Goal: Transaction & Acquisition: Download file/media

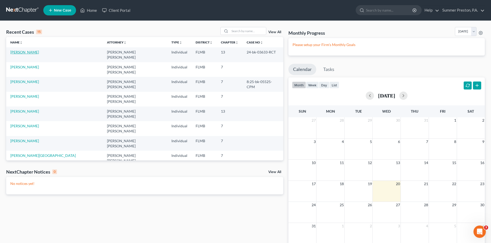
click at [29, 52] on link "[PERSON_NAME]" at bounding box center [24, 52] width 29 height 4
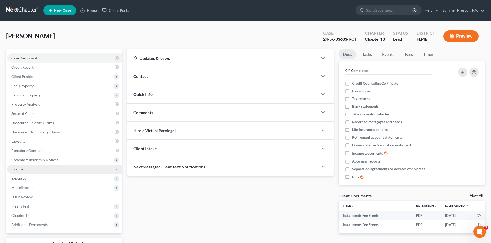
click at [17, 168] on span "Income" at bounding box center [17, 169] width 12 height 4
click at [24, 171] on span "Income" at bounding box center [64, 169] width 115 height 9
click at [20, 169] on span "Income" at bounding box center [17, 169] width 12 height 4
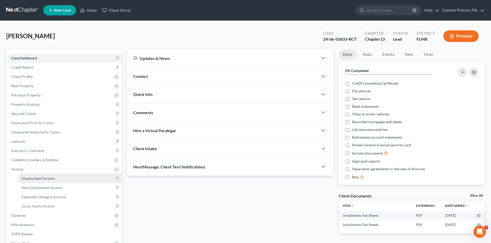
click at [43, 181] on span "Employment Income" at bounding box center [38, 178] width 33 height 4
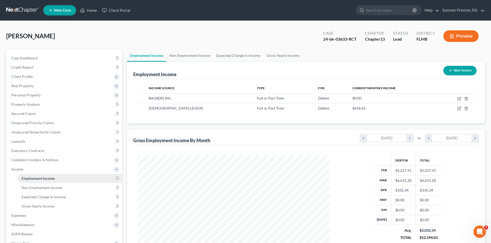
scroll to position [96, 202]
click at [363, 140] on icon "chevron_left" at bounding box center [363, 138] width 7 height 8
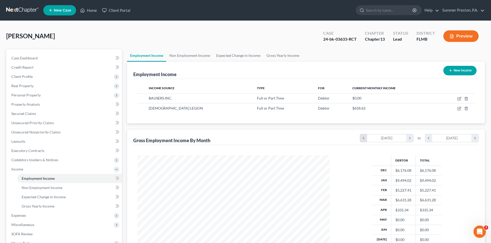
click at [363, 140] on icon "chevron_left" at bounding box center [363, 138] width 7 height 8
click at [428, 137] on icon "chevron_left" at bounding box center [428, 138] width 7 height 8
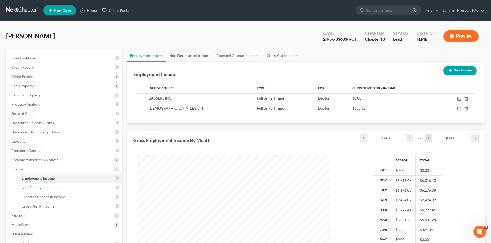
scroll to position [257432, 257351]
click at [428, 137] on icon "chevron_left" at bounding box center [428, 138] width 7 height 8
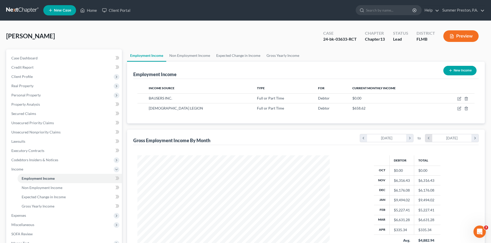
click at [428, 137] on icon "chevron_left" at bounding box center [428, 138] width 7 height 8
click at [473, 139] on icon "chevron_right" at bounding box center [474, 138] width 7 height 8
click at [407, 139] on icon "chevron_right" at bounding box center [409, 138] width 7 height 8
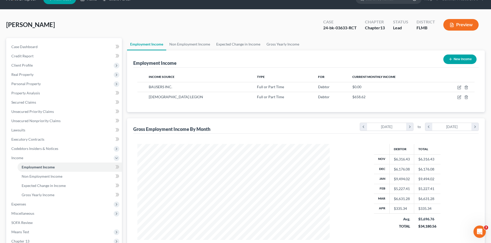
scroll to position [4, 0]
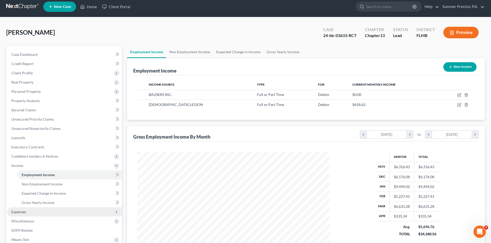
click at [21, 213] on span "Expenses" at bounding box center [18, 212] width 15 height 4
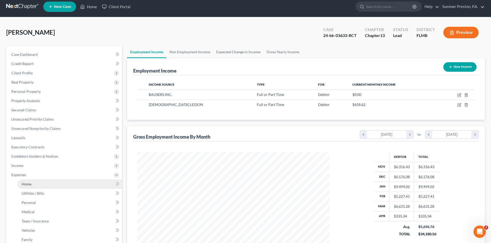
click at [27, 183] on span "Home" at bounding box center [27, 184] width 10 height 4
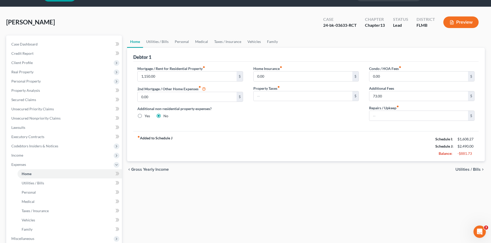
scroll to position [15, 0]
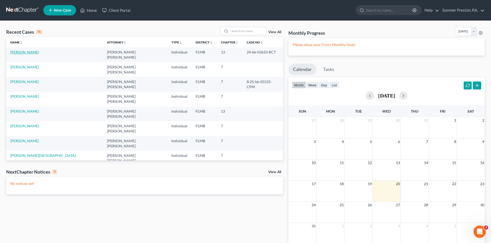
click at [26, 52] on link "[PERSON_NAME]" at bounding box center [24, 52] width 29 height 4
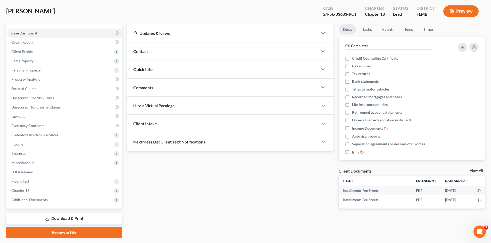
scroll to position [40, 0]
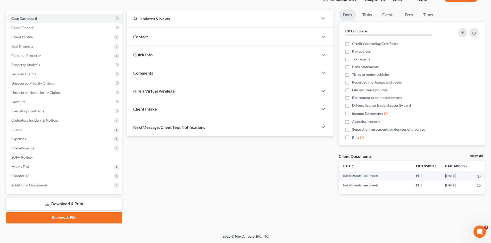
click at [63, 204] on link "Download & Print" at bounding box center [64, 204] width 116 height 12
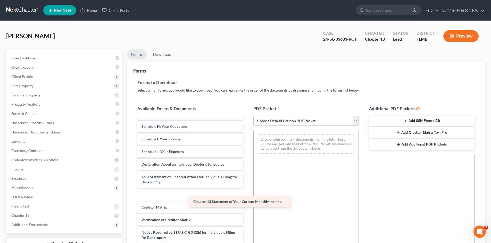
scroll to position [102, 0]
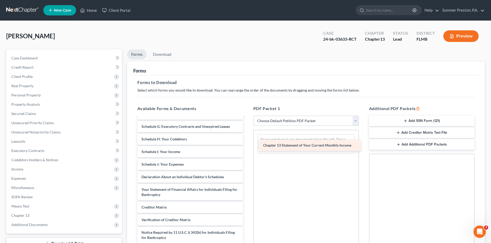
drag, startPoint x: 165, startPoint y: 194, endPoint x: 286, endPoint y: 144, distance: 131.2
click at [247, 144] on div "Chapter 13 Statement of Your Current Monthly Income Installments Fee Sheets Ins…" at bounding box center [190, 135] width 114 height 241
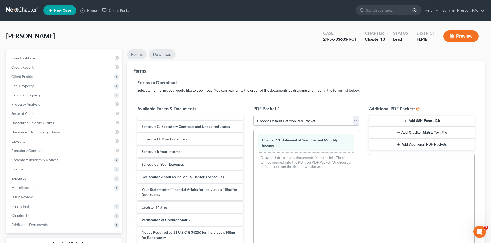
click at [160, 53] on link "Download" at bounding box center [162, 54] width 27 height 10
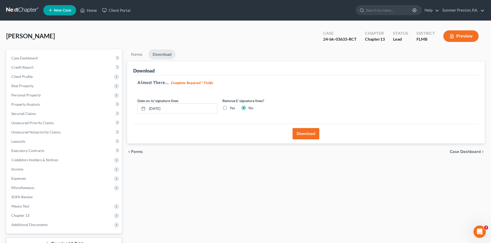
click at [299, 134] on button "Download" at bounding box center [305, 133] width 27 height 11
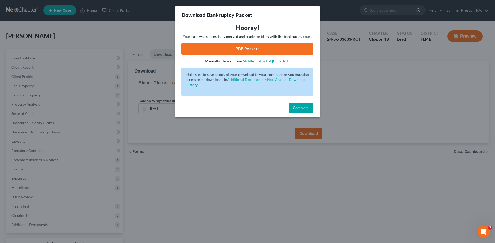
click at [242, 46] on link "PDF Packet 1" at bounding box center [247, 48] width 132 height 11
click at [300, 110] on button "Complete!" at bounding box center [300, 108] width 25 height 10
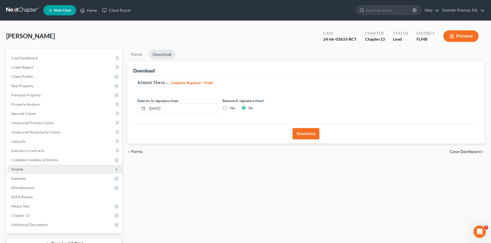
click at [16, 171] on span "Income" at bounding box center [17, 169] width 12 height 4
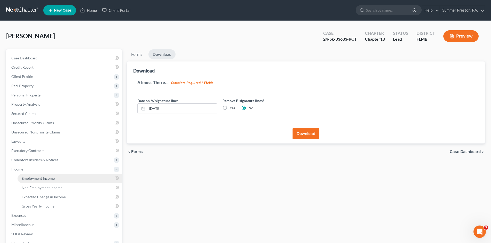
click at [48, 180] on span "Employment Income" at bounding box center [38, 178] width 33 height 4
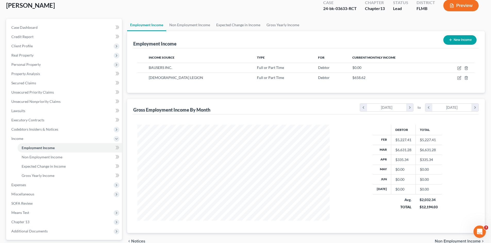
scroll to position [30, 0]
